Goal: Information Seeking & Learning: Learn about a topic

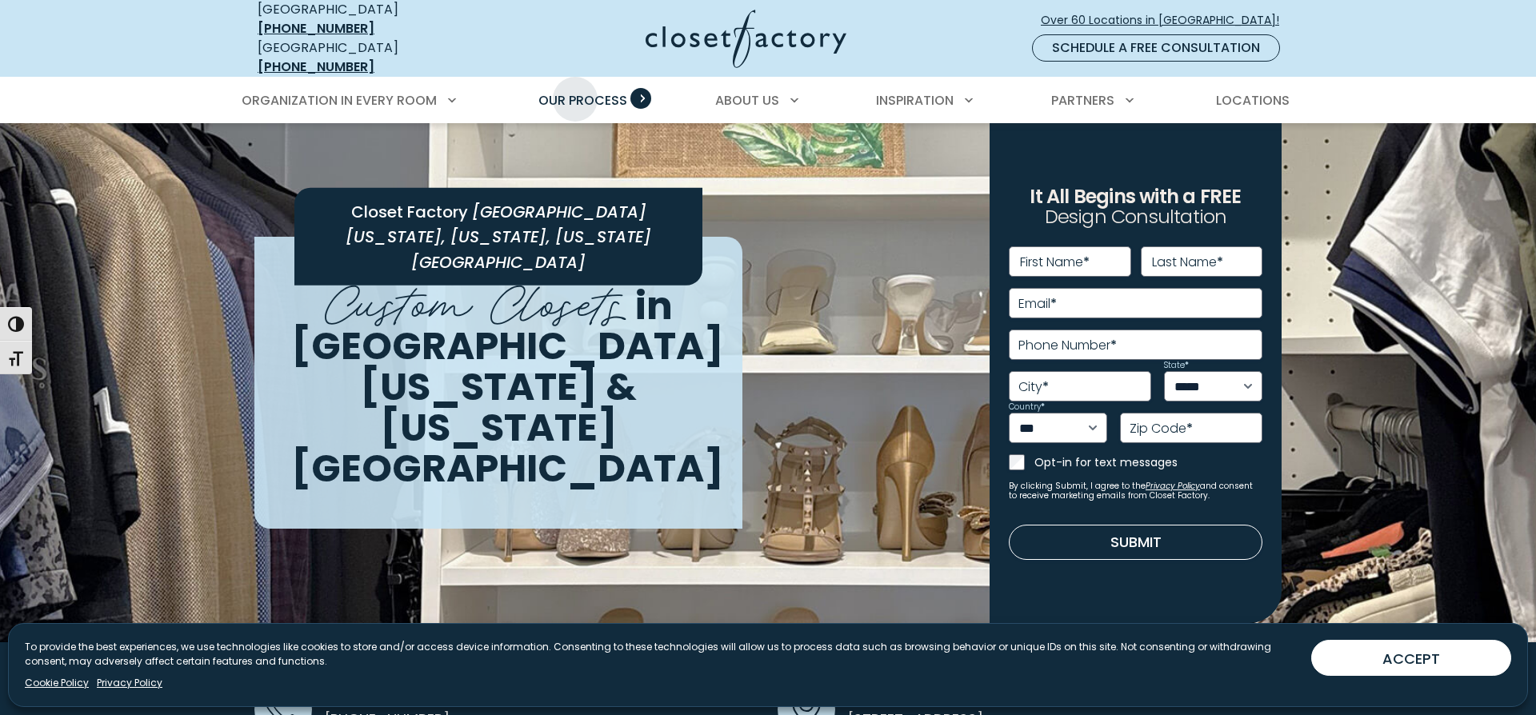
click at [575, 91] on span "Our Process" at bounding box center [582, 100] width 89 height 18
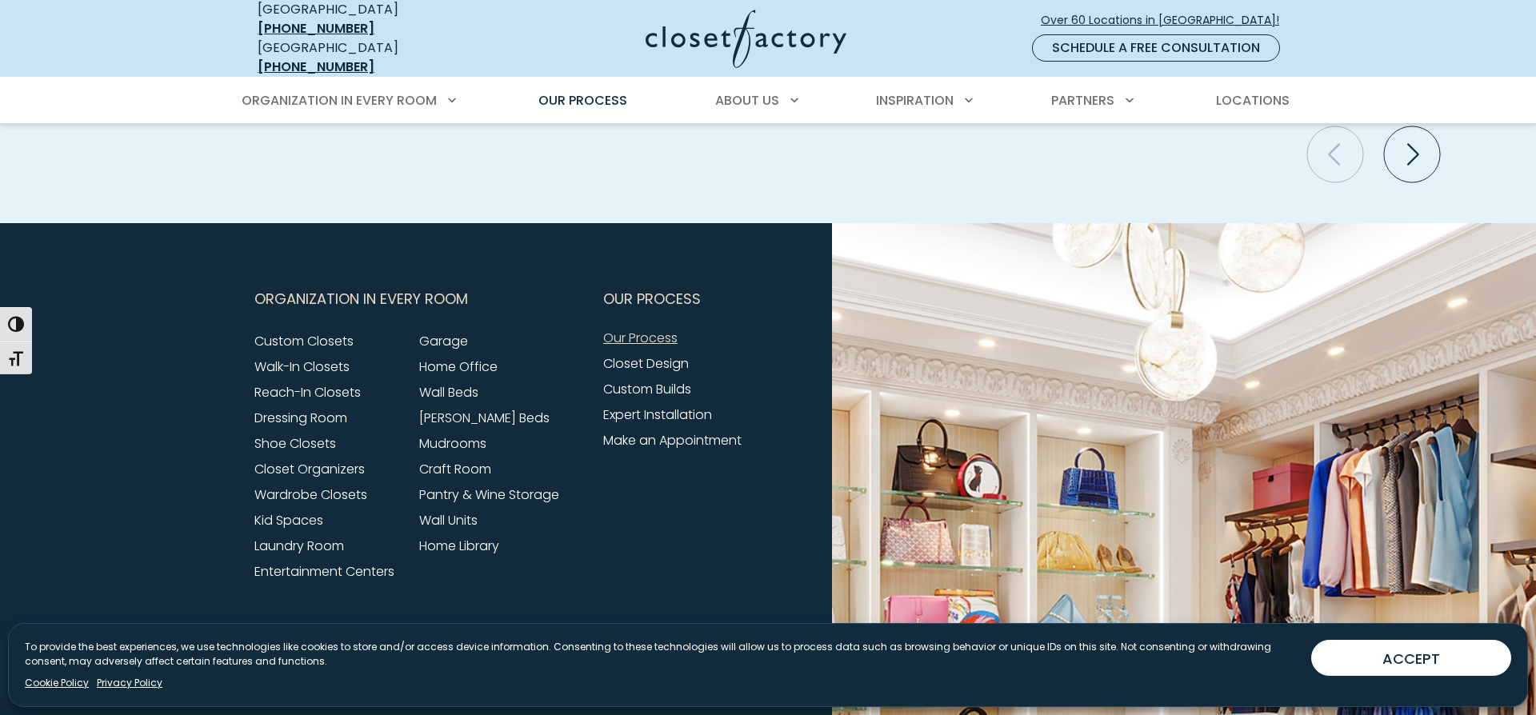
scroll to position [3737, 0]
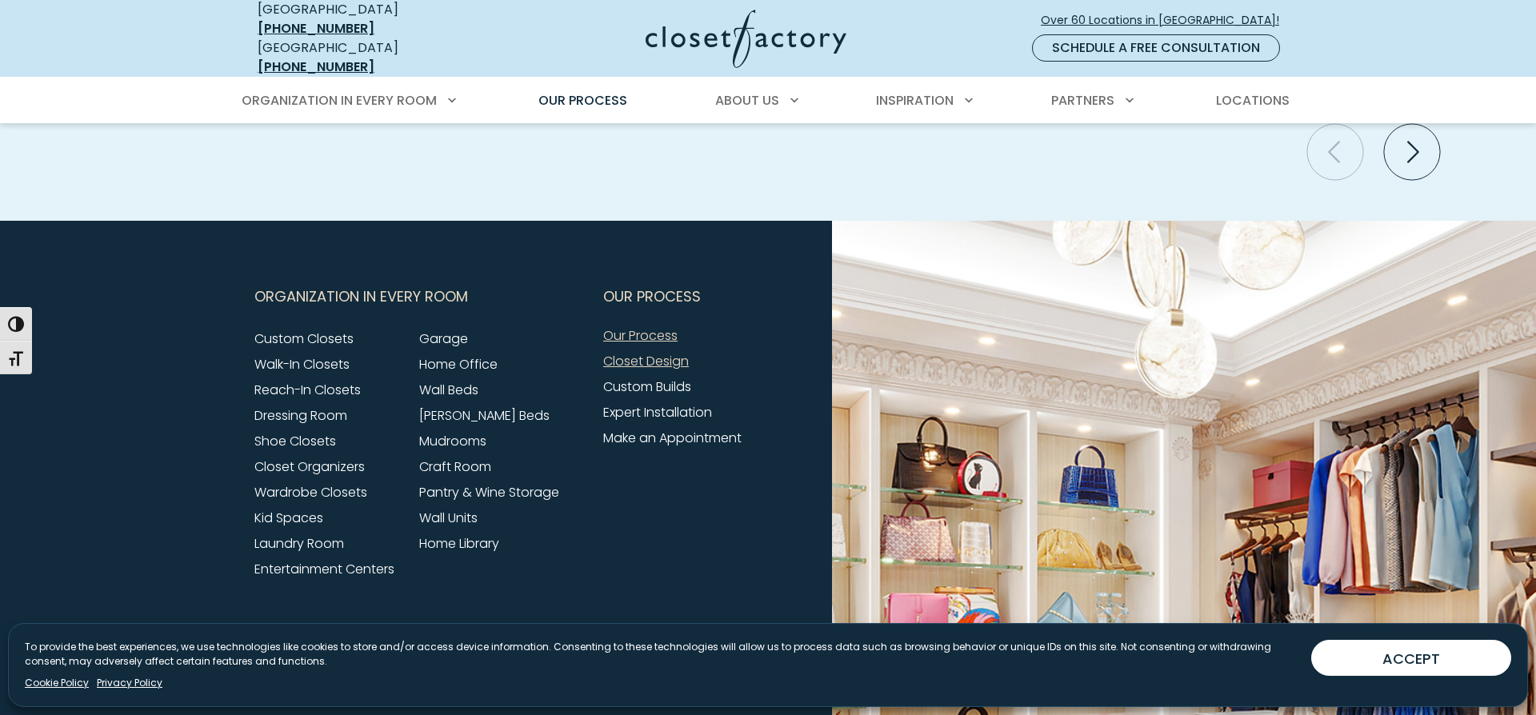
click at [633, 352] on link "Closet Design" at bounding box center [646, 361] width 86 height 18
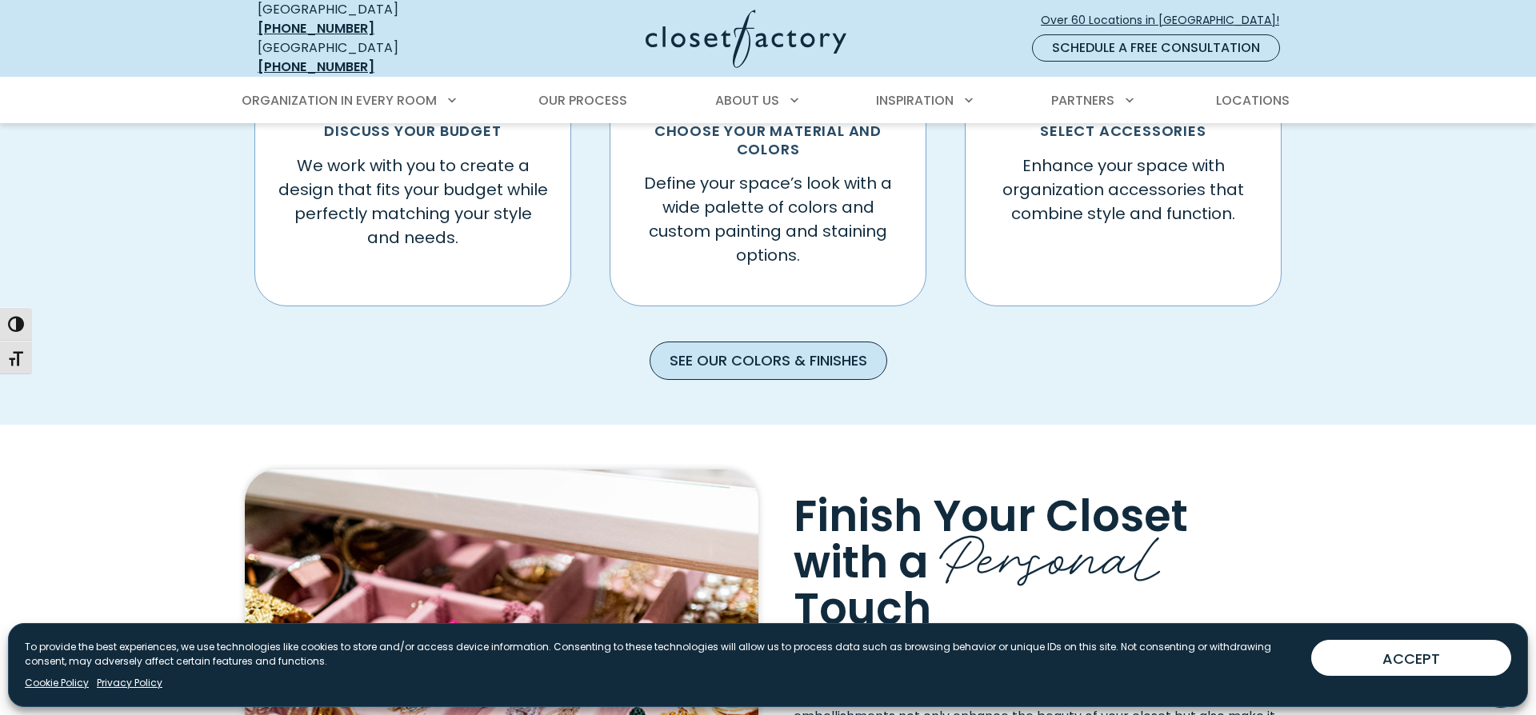
scroll to position [995, 0]
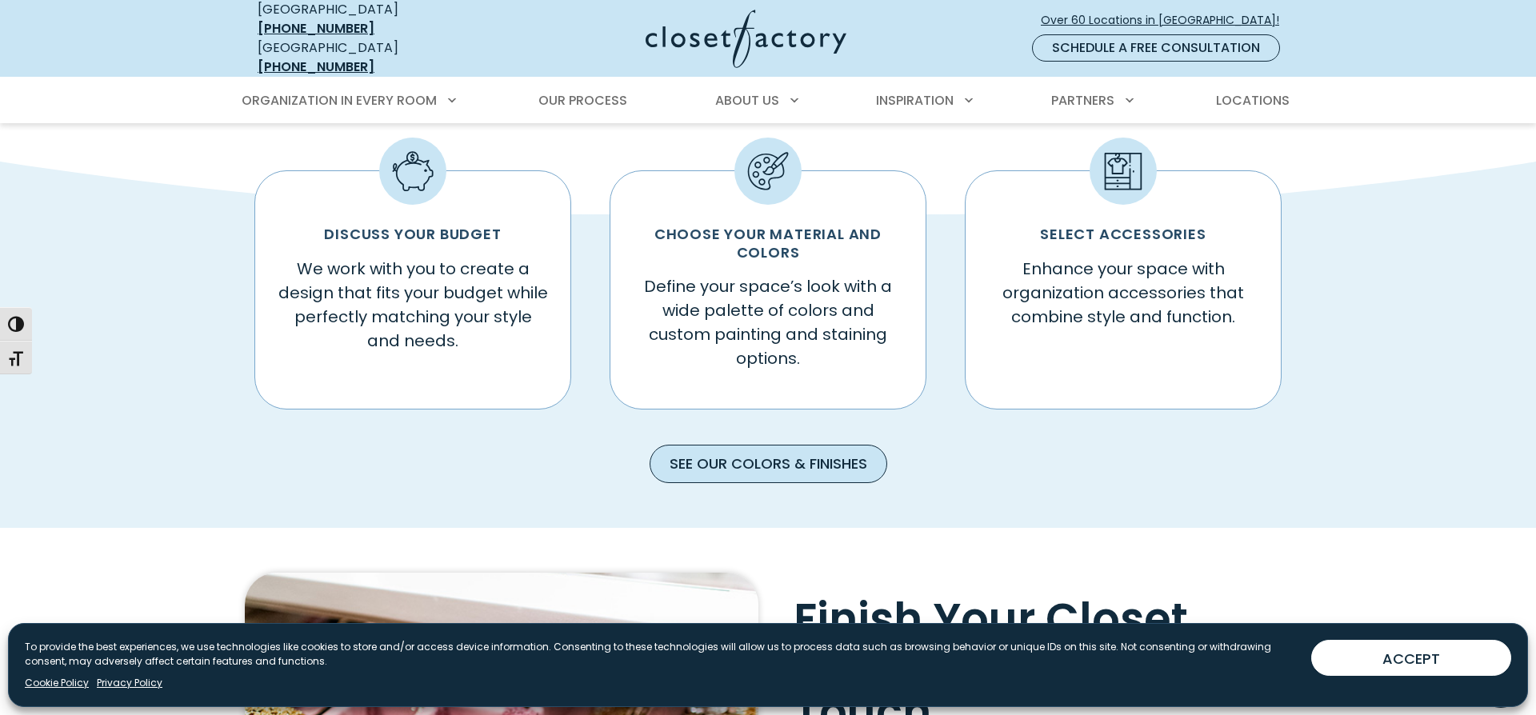
click at [794, 457] on link "See our Colors & Finishes" at bounding box center [769, 464] width 238 height 38
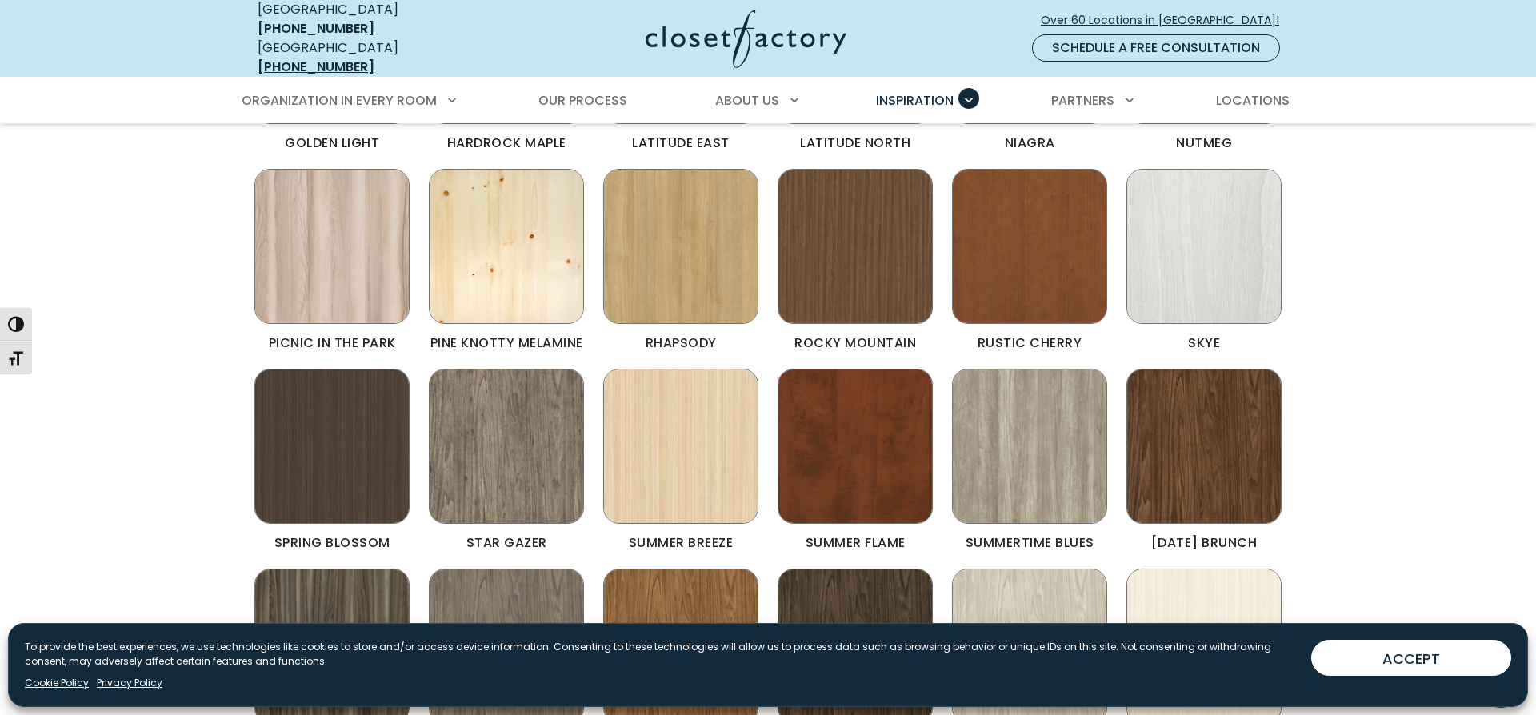
scroll to position [883, 0]
